Goal: Share content: Share content

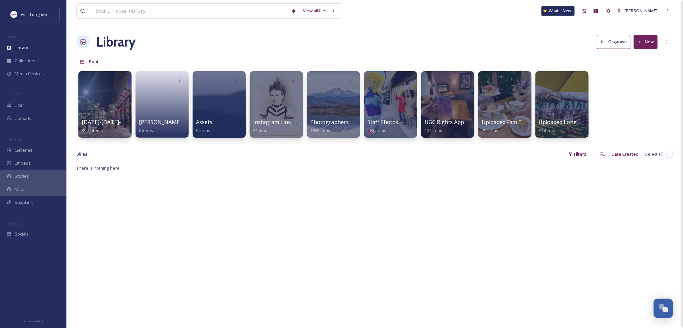
scroll to position [72, 0]
click at [108, 15] on input at bounding box center [190, 11] width 196 height 15
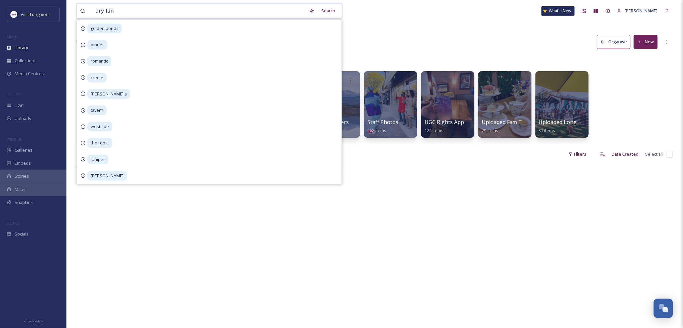
type input "dry land"
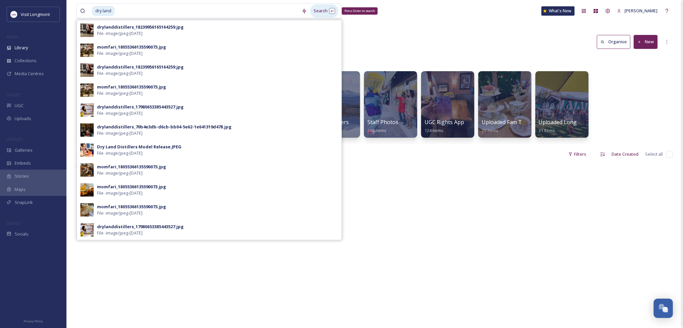
click at [318, 11] on div "Search Press Enter to search" at bounding box center [324, 10] width 28 height 13
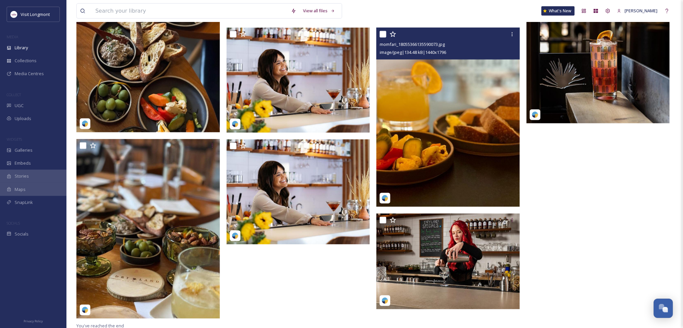
scroll to position [242, 0]
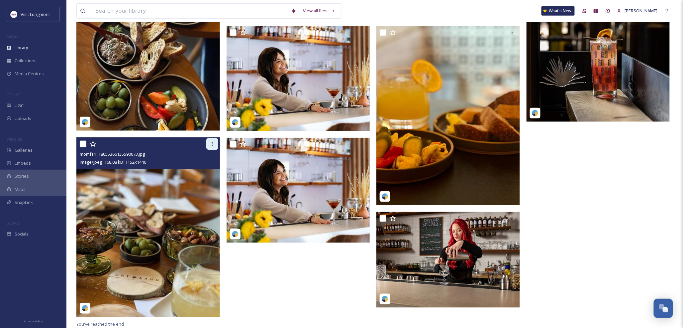
click at [210, 145] on icon at bounding box center [212, 143] width 5 height 5
click at [154, 236] on img at bounding box center [148, 227] width 144 height 180
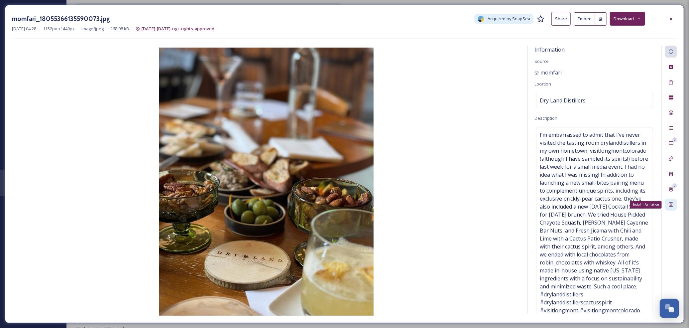
click at [667, 203] on div "Social Information" at bounding box center [671, 204] width 12 height 12
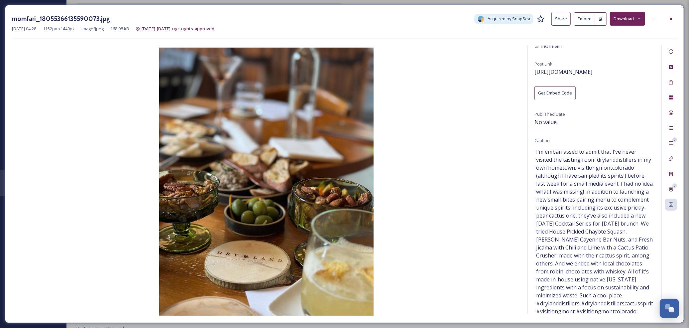
scroll to position [35, 0]
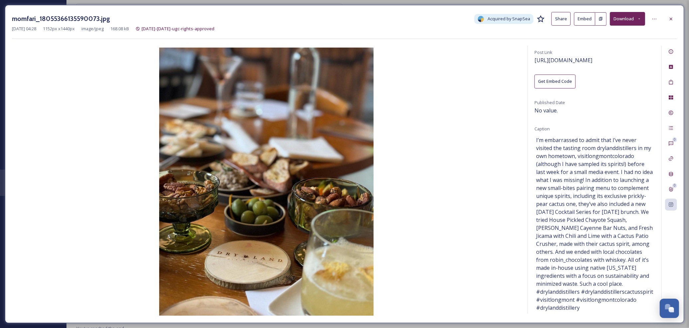
click at [559, 84] on button "Get Embed Code" at bounding box center [555, 81] width 41 height 14
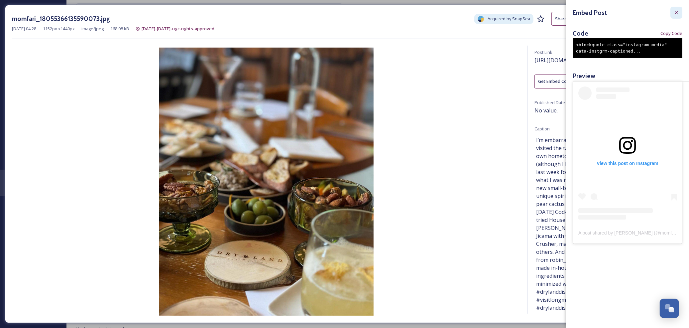
click at [676, 11] on icon at bounding box center [676, 12] width 5 height 5
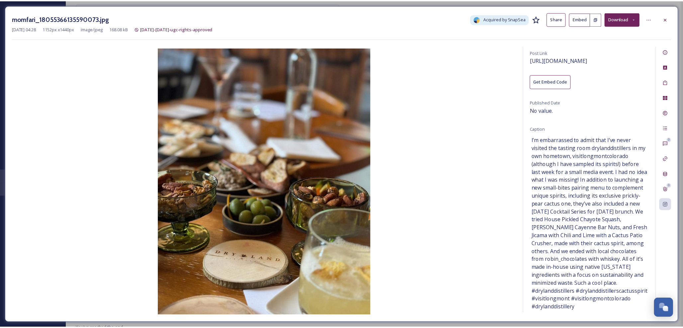
scroll to position [0, 0]
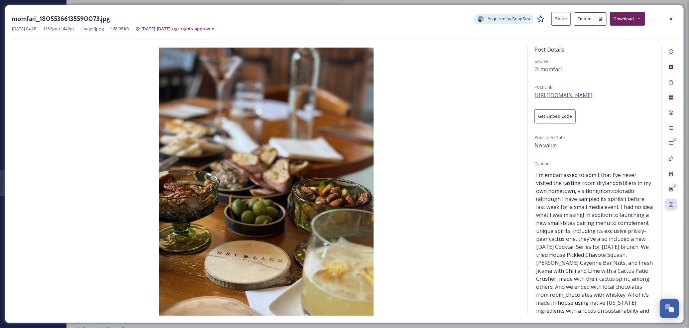
click at [592, 93] on span "[URL][DOMAIN_NAME]" at bounding box center [564, 94] width 58 height 7
click at [670, 18] on icon at bounding box center [671, 18] width 3 height 3
